Goal: Navigation & Orientation: Find specific page/section

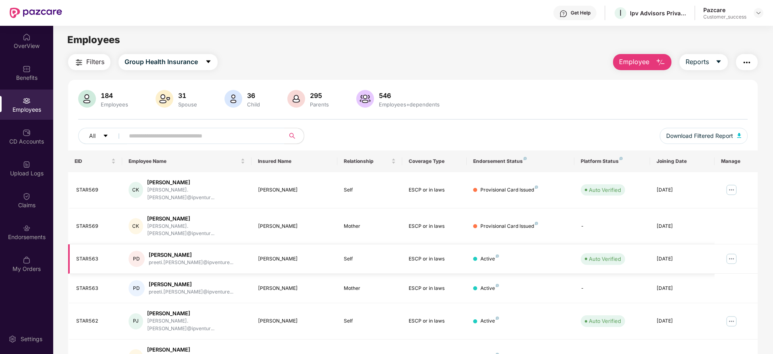
click at [733, 252] on img at bounding box center [731, 258] width 13 height 13
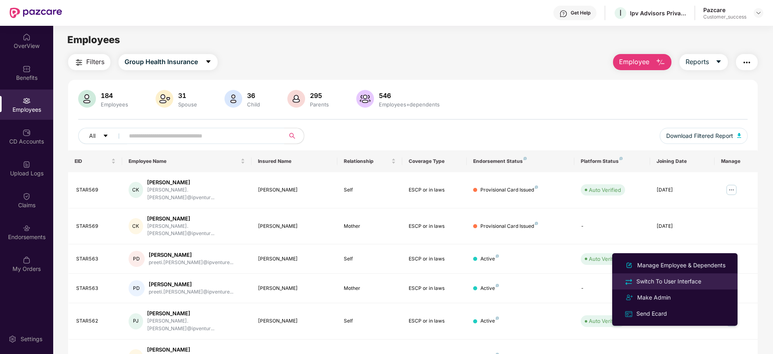
click at [677, 279] on div "Switch To User Interface" at bounding box center [669, 281] width 68 height 9
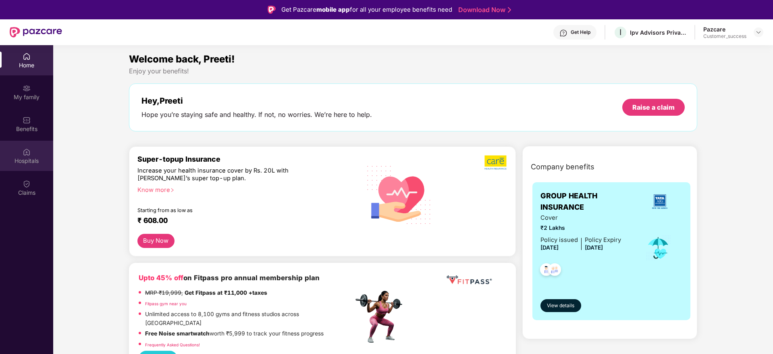
click at [24, 161] on div "Hospitals" at bounding box center [26, 161] width 53 height 8
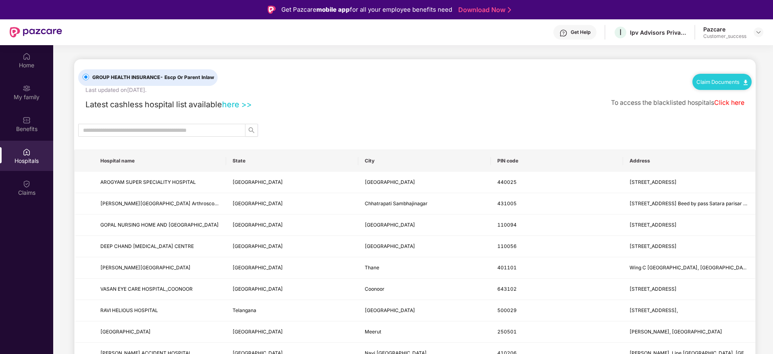
click at [233, 107] on link "here >>" at bounding box center [237, 105] width 30 height 10
click at [760, 30] on img at bounding box center [758, 32] width 6 height 6
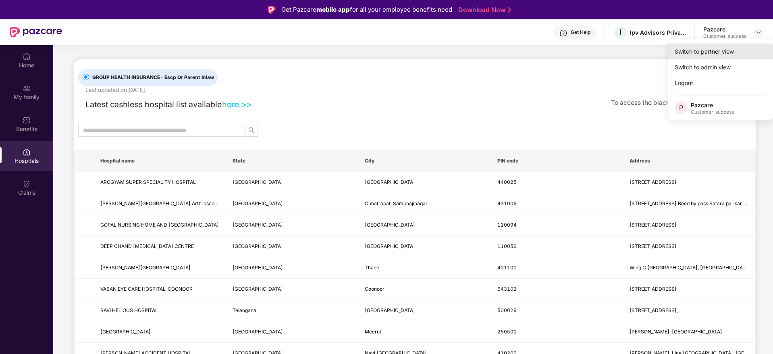
click at [720, 50] on div "Switch to partner view" at bounding box center [720, 52] width 105 height 16
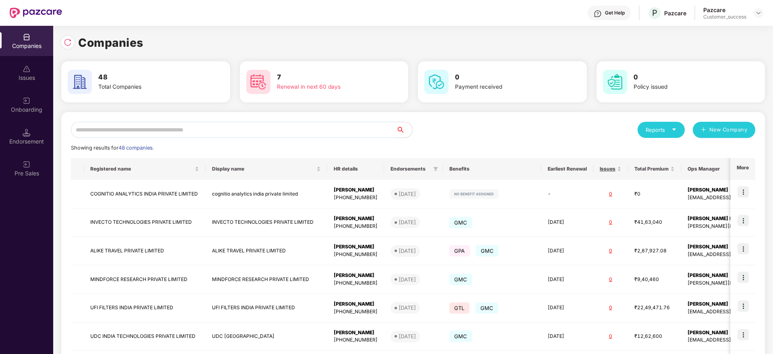
click at [308, 129] on input "text" at bounding box center [233, 130] width 325 height 16
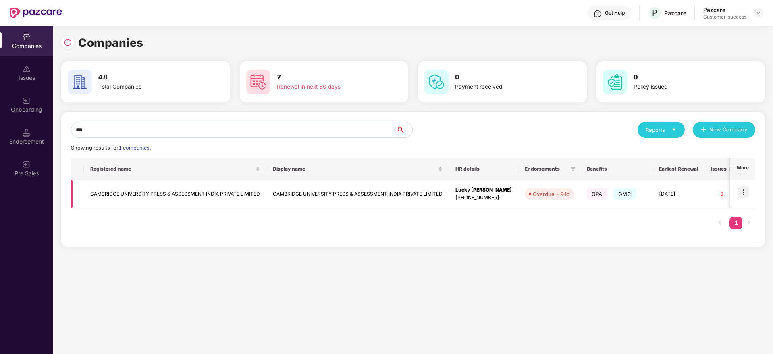
type input "***"
click at [745, 189] on img at bounding box center [743, 191] width 11 height 11
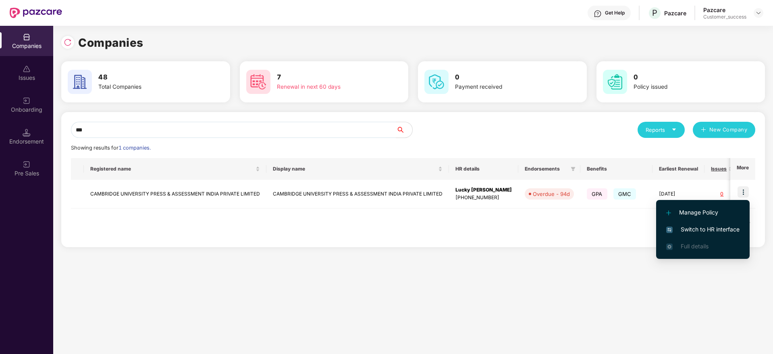
click at [705, 231] on span "Switch to HR interface" at bounding box center [702, 229] width 73 height 9
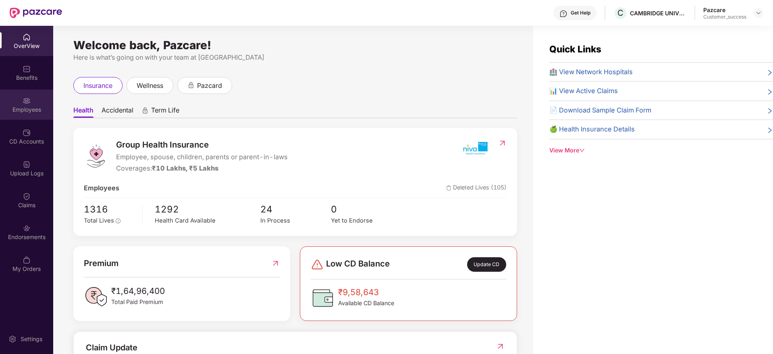
click at [27, 114] on div "Employees" at bounding box center [26, 104] width 53 height 30
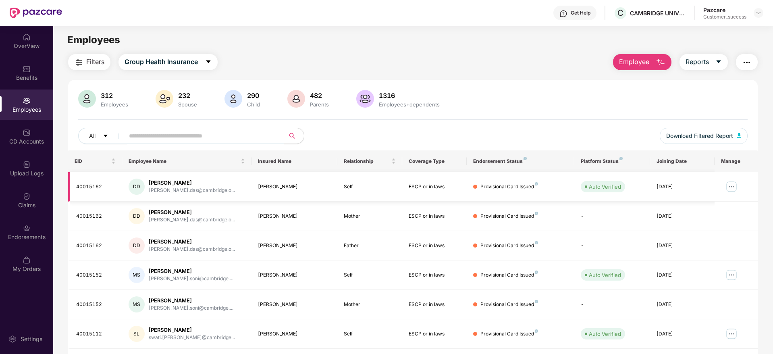
click at [730, 184] on img at bounding box center [731, 186] width 13 height 13
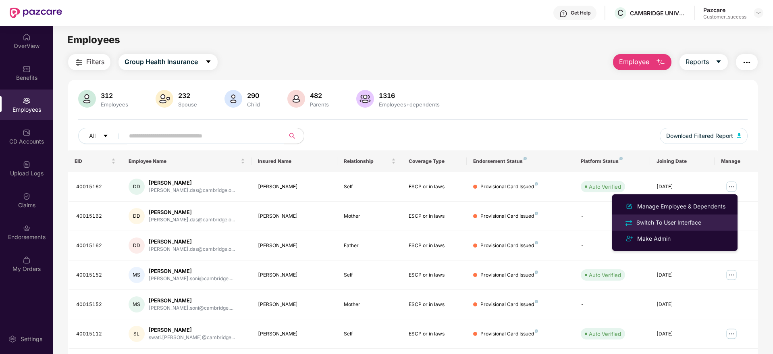
click at [689, 220] on div "Switch To User Interface" at bounding box center [669, 222] width 68 height 9
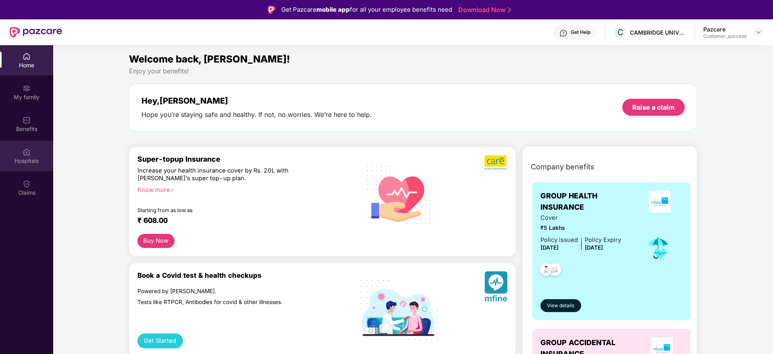
click at [31, 162] on div "Hospitals" at bounding box center [26, 161] width 53 height 8
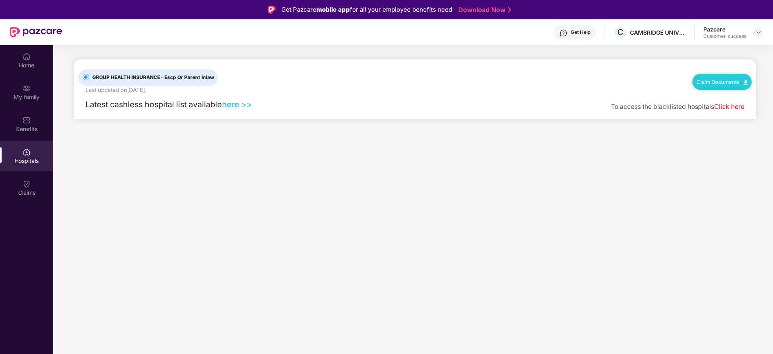
click at [235, 103] on link "here >>" at bounding box center [237, 105] width 30 height 10
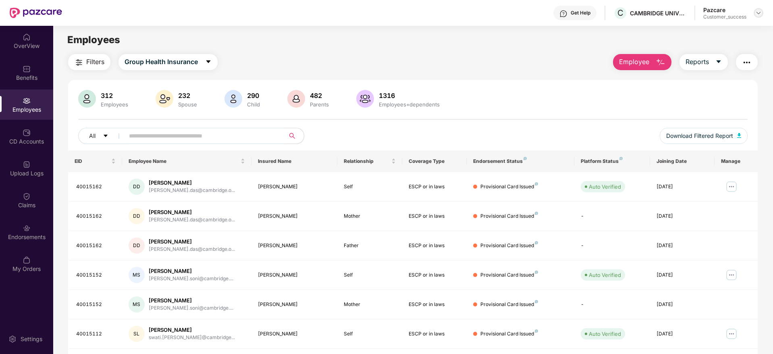
click at [758, 11] on img at bounding box center [758, 13] width 6 height 6
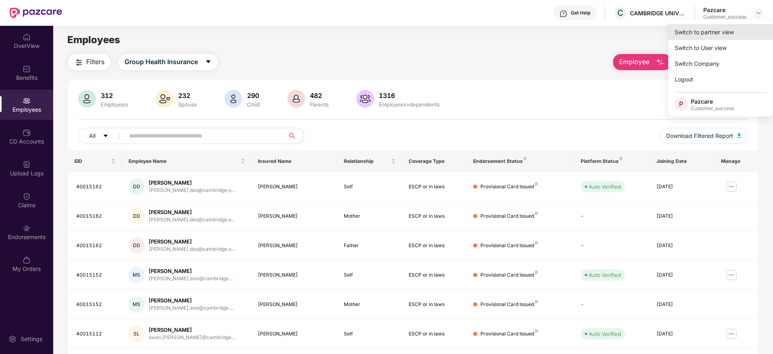
click at [695, 33] on div "Switch to partner view" at bounding box center [720, 32] width 105 height 16
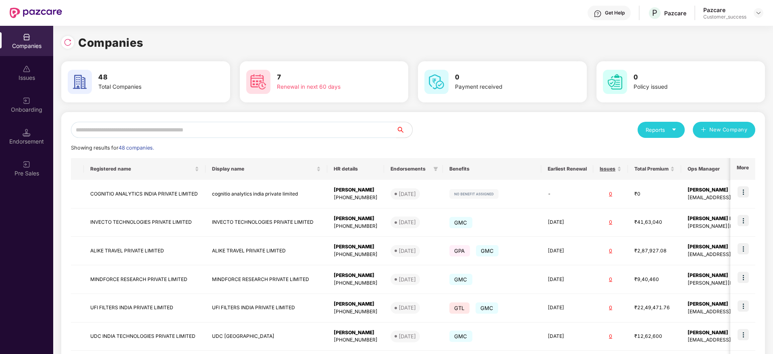
click at [173, 135] on input "text" at bounding box center [233, 130] width 325 height 16
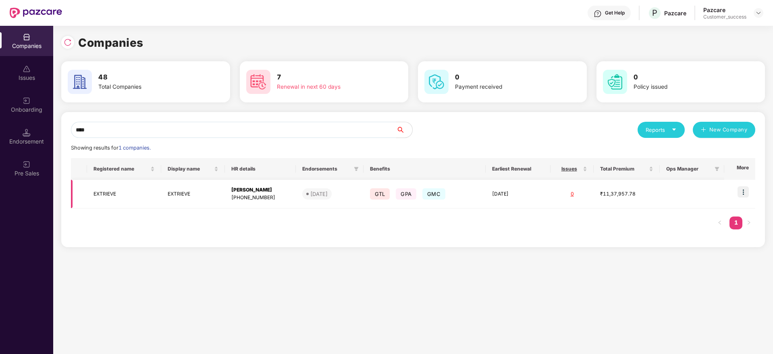
type input "****"
click at [747, 187] on img at bounding box center [743, 191] width 11 height 11
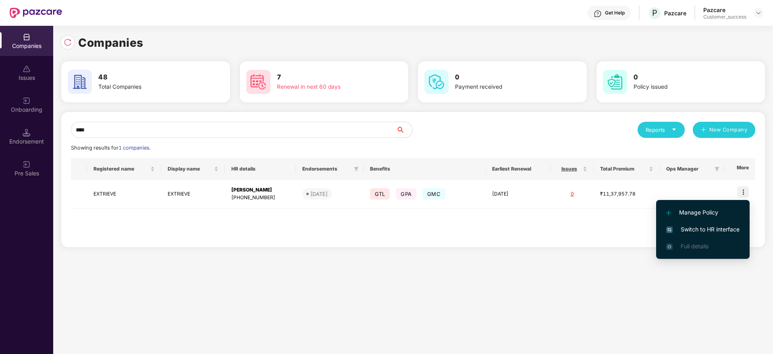
click at [692, 223] on li "Switch to HR interface" at bounding box center [702, 229] width 93 height 17
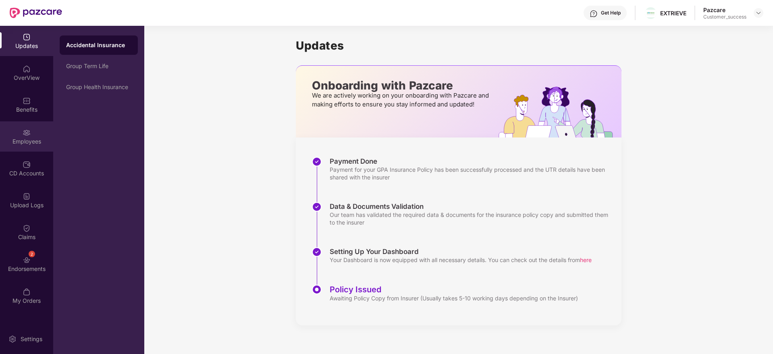
click at [27, 135] on img at bounding box center [27, 133] width 8 height 8
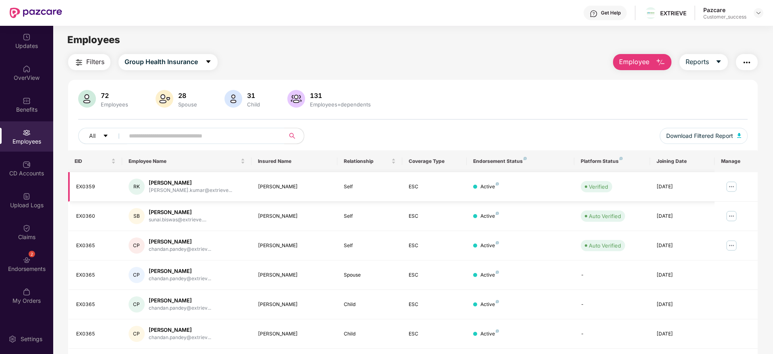
click at [729, 186] on img at bounding box center [731, 186] width 13 height 13
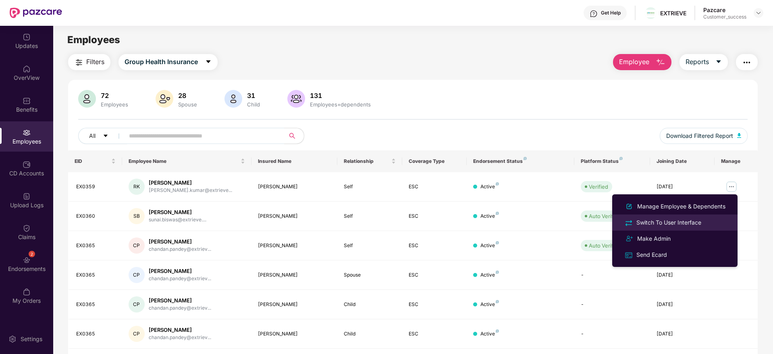
click at [662, 223] on div "Switch To User Interface" at bounding box center [669, 222] width 68 height 9
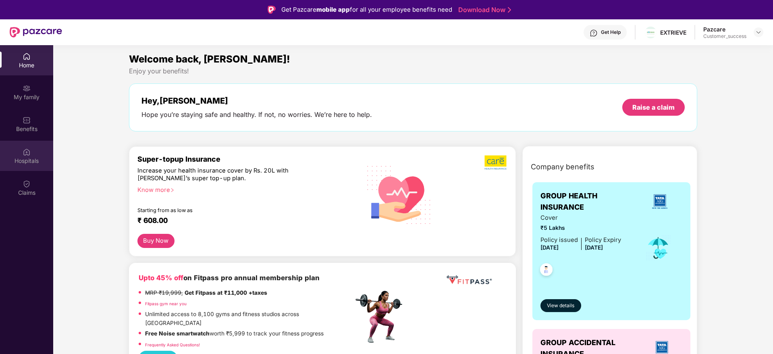
click at [30, 154] on img at bounding box center [27, 152] width 8 height 8
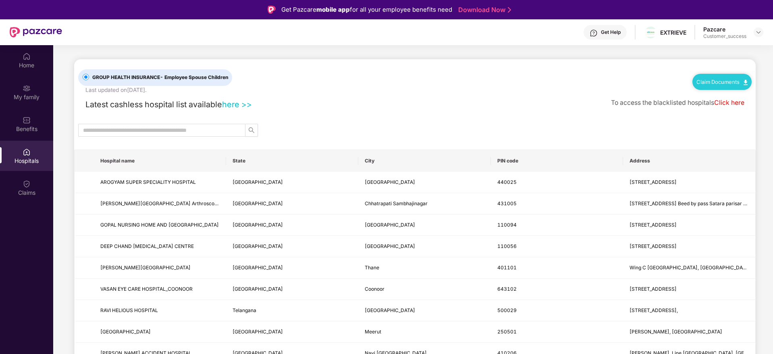
click at [234, 100] on link "here >>" at bounding box center [237, 105] width 30 height 10
click at [760, 33] on img at bounding box center [758, 32] width 6 height 6
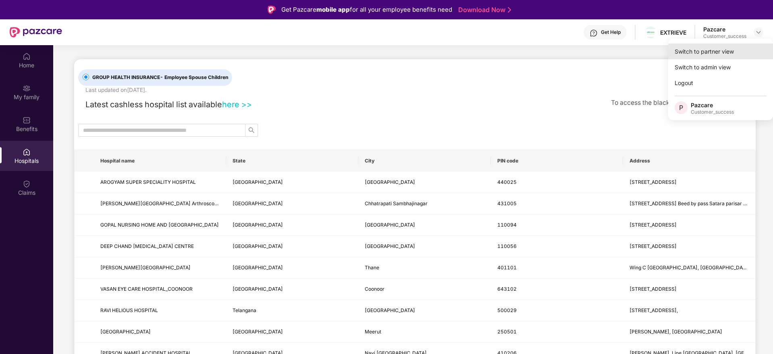
click at [711, 53] on div "Switch to partner view" at bounding box center [720, 52] width 105 height 16
